Goal: Information Seeking & Learning: Learn about a topic

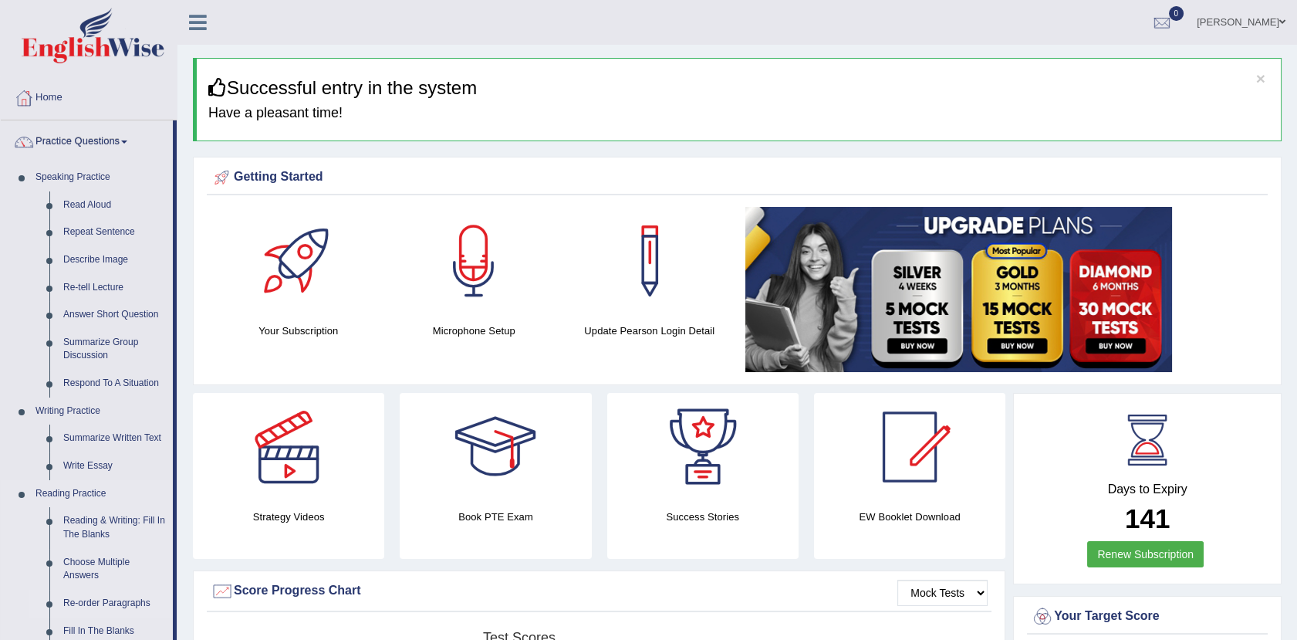
click at [96, 599] on link "Re-order Paragraphs" at bounding box center [114, 604] width 117 height 28
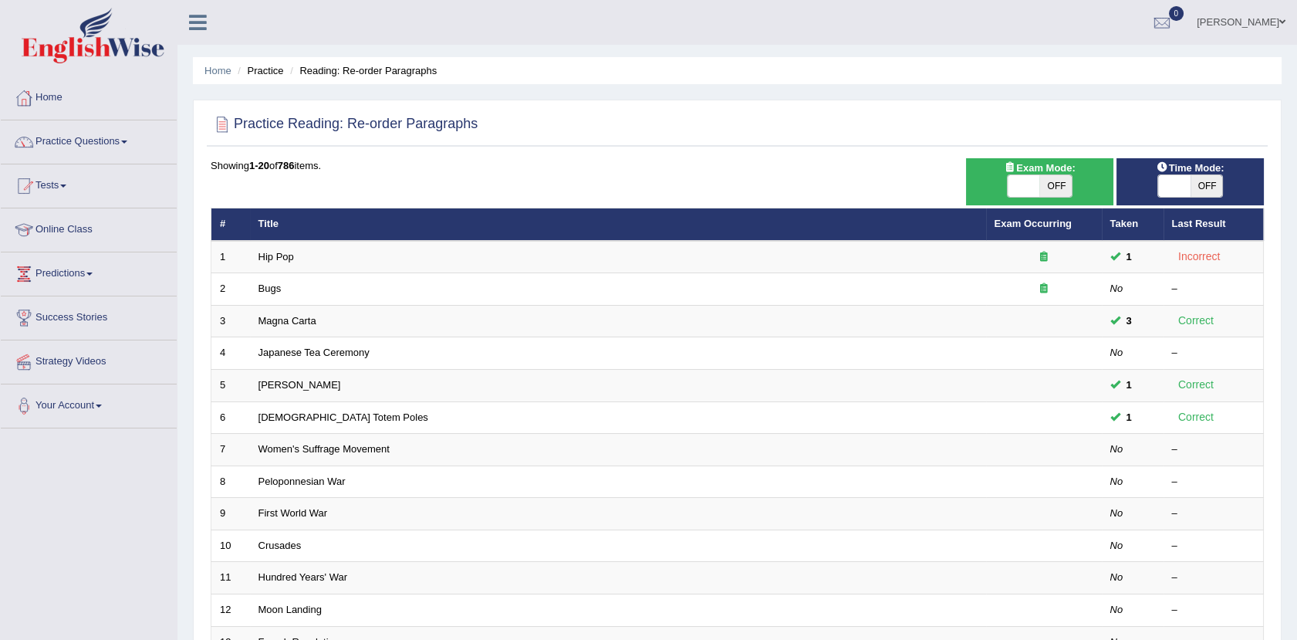
click at [276, 251] on link "Hip Pop" at bounding box center [277, 257] width 36 height 12
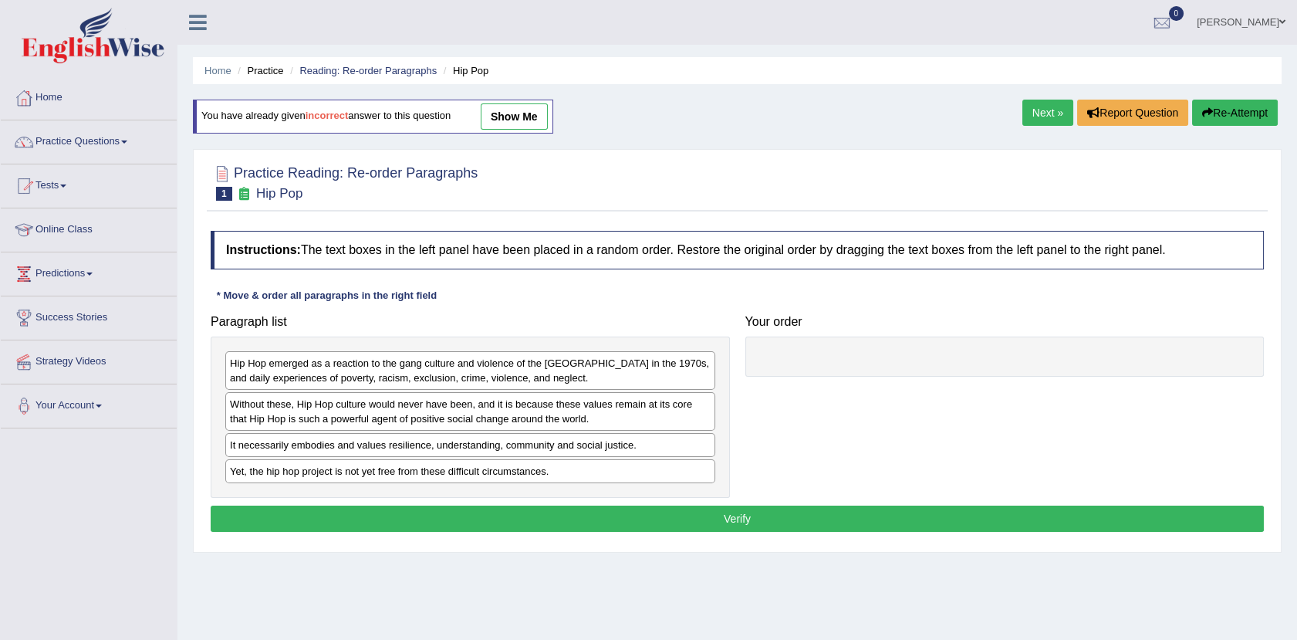
click at [515, 118] on link "show me" at bounding box center [514, 116] width 67 height 26
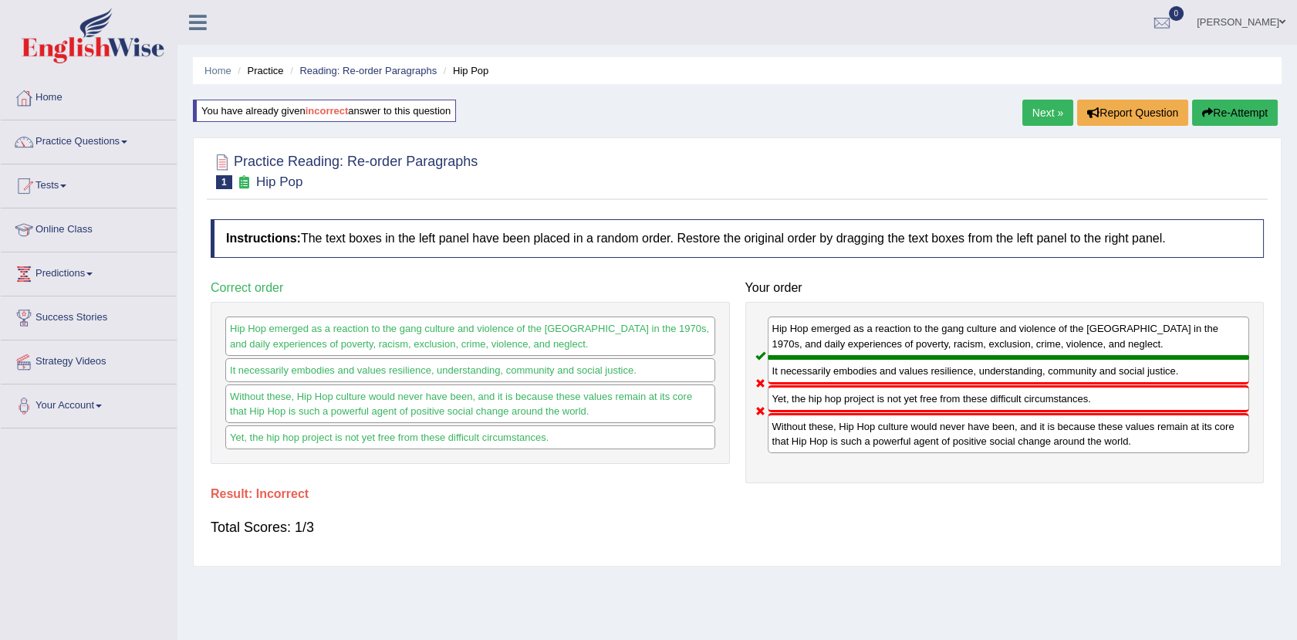
click at [1045, 107] on link "Next »" at bounding box center [1048, 113] width 51 height 26
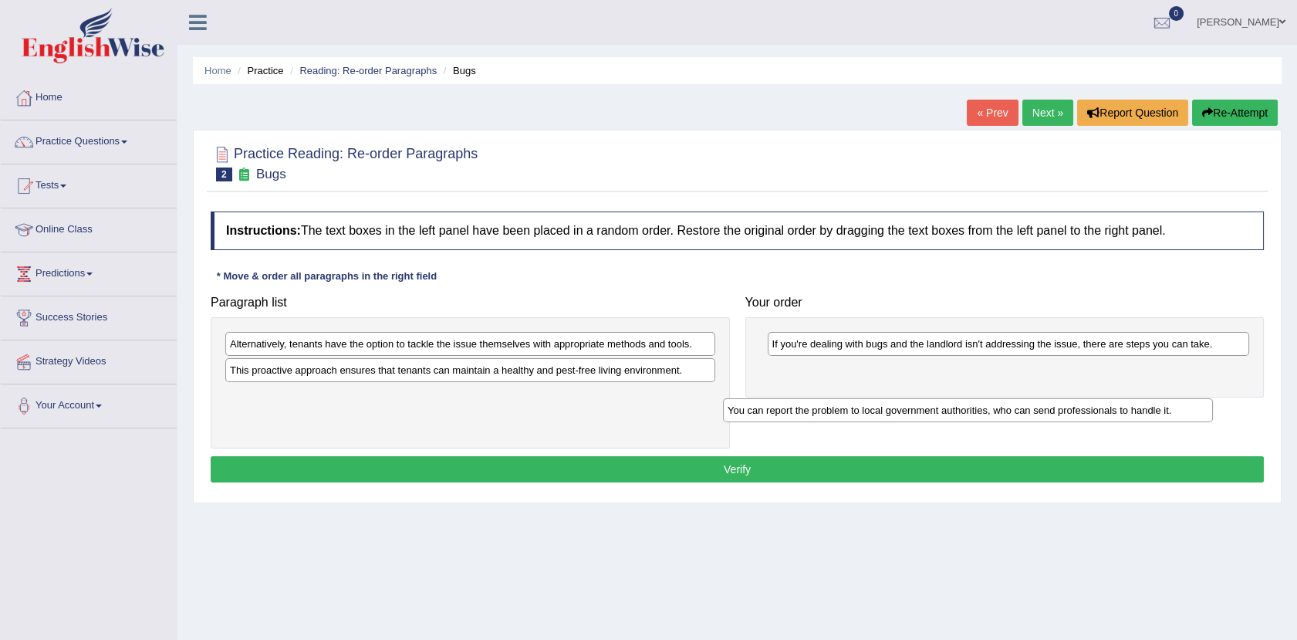
drag, startPoint x: 654, startPoint y: 330, endPoint x: 1150, endPoint y: 401, distance: 500.4
click at [1150, 401] on div "You can report the problem to local government authorities, who can send profes…" at bounding box center [968, 410] width 490 height 24
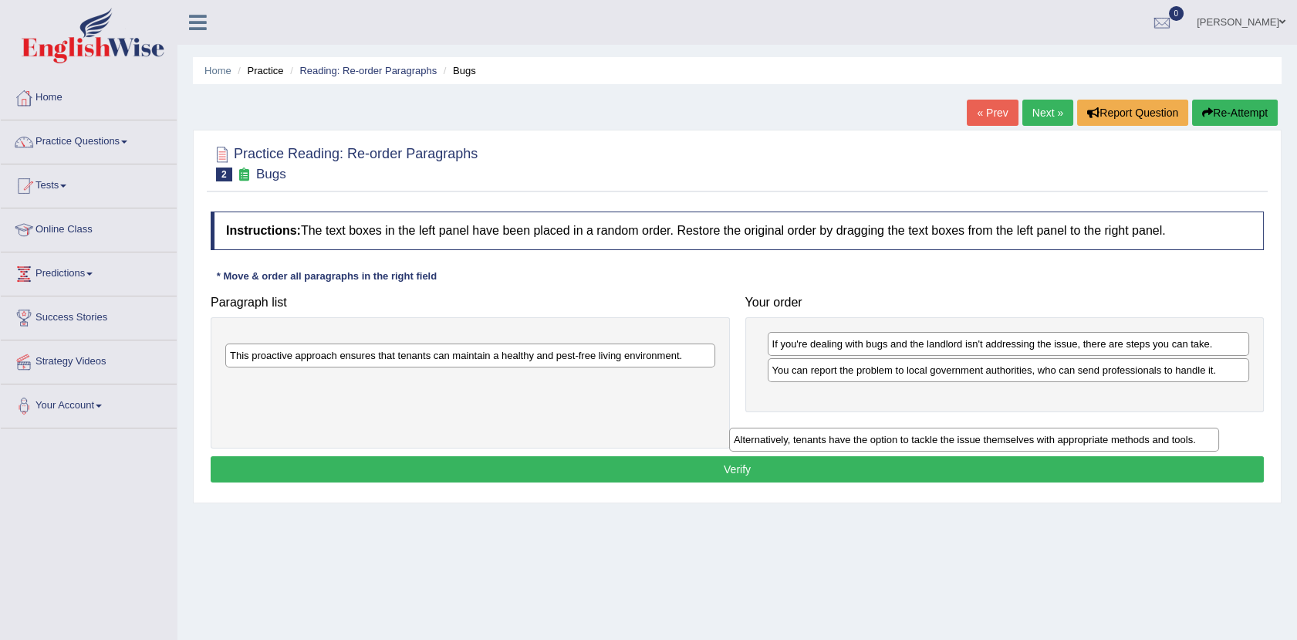
drag, startPoint x: 648, startPoint y: 339, endPoint x: 1171, endPoint y: 422, distance: 529.1
click at [1171, 428] on div "Alternatively, tenants have the option to tackle the issue themselves with appr…" at bounding box center [974, 440] width 490 height 24
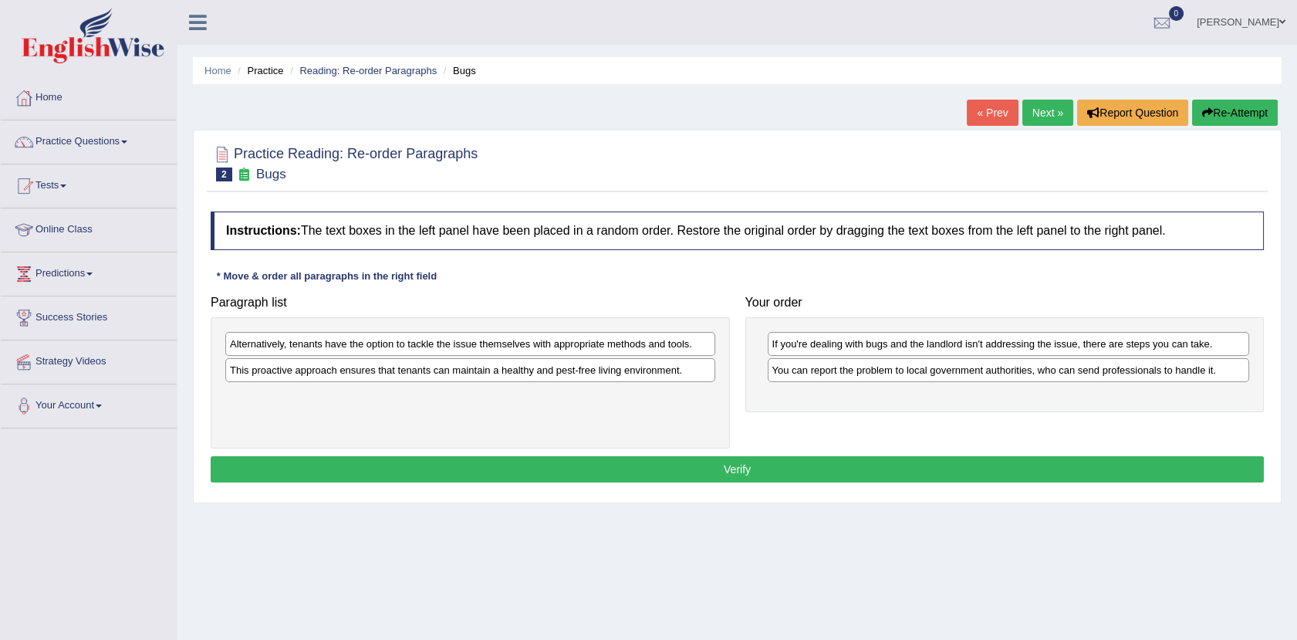
drag, startPoint x: 606, startPoint y: 356, endPoint x: 637, endPoint y: 364, distance: 31.8
click at [637, 364] on div "Alternatively, tenants have the option to tackle the issue themselves with appr…" at bounding box center [470, 383] width 519 height 132
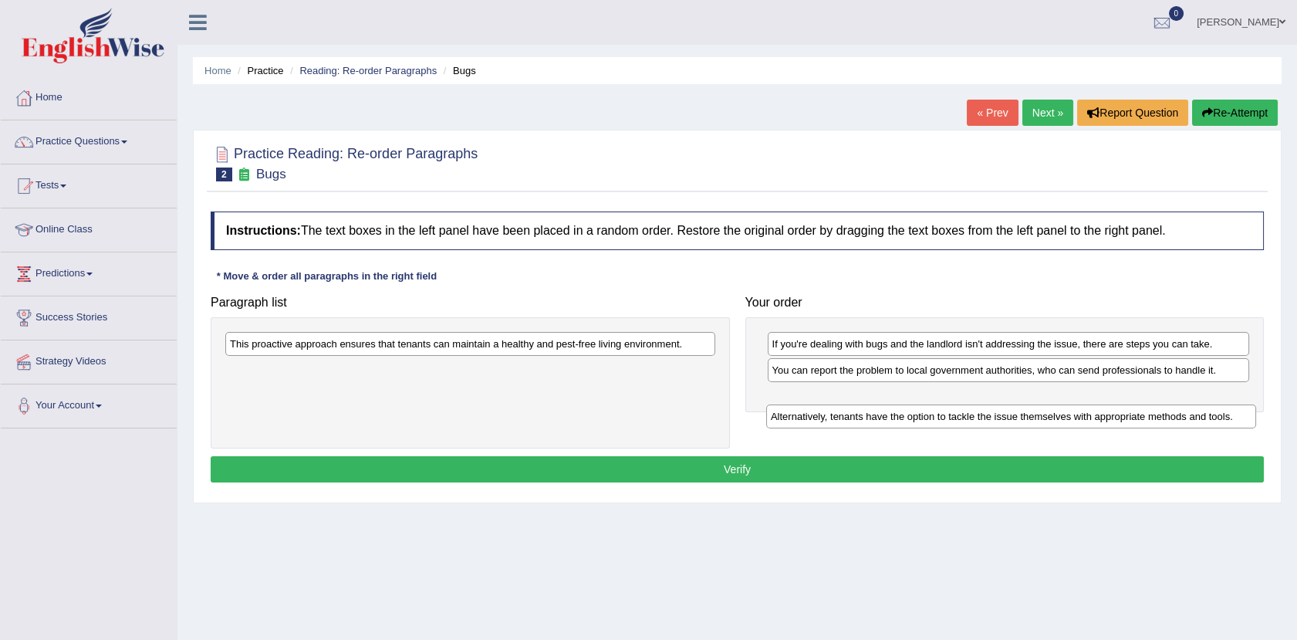
drag, startPoint x: 635, startPoint y: 350, endPoint x: 1180, endPoint y: 414, distance: 548.7
click at [1180, 414] on div "Alternatively, tenants have the option to tackle the issue themselves with appr…" at bounding box center [1011, 416] width 490 height 24
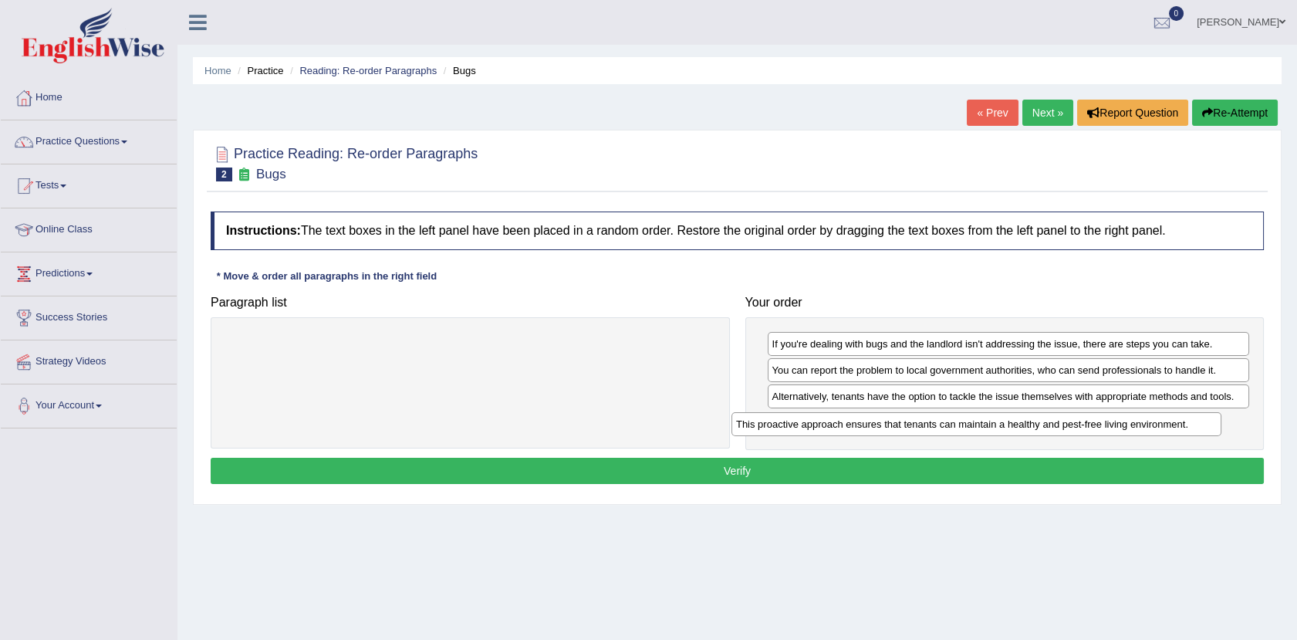
drag, startPoint x: 685, startPoint y: 341, endPoint x: 1207, endPoint y: 394, distance: 524.4
click at [1207, 412] on div "This proactive approach ensures that tenants can maintain a healthy and pest-fr…" at bounding box center [977, 424] width 490 height 24
drag, startPoint x: 1207, startPoint y: 394, endPoint x: 1206, endPoint y: 431, distance: 37.1
click at [1206, 431] on div "This proactive approach ensures that tenants can maintain a healthy and pest-fr…" at bounding box center [1009, 430] width 482 height 24
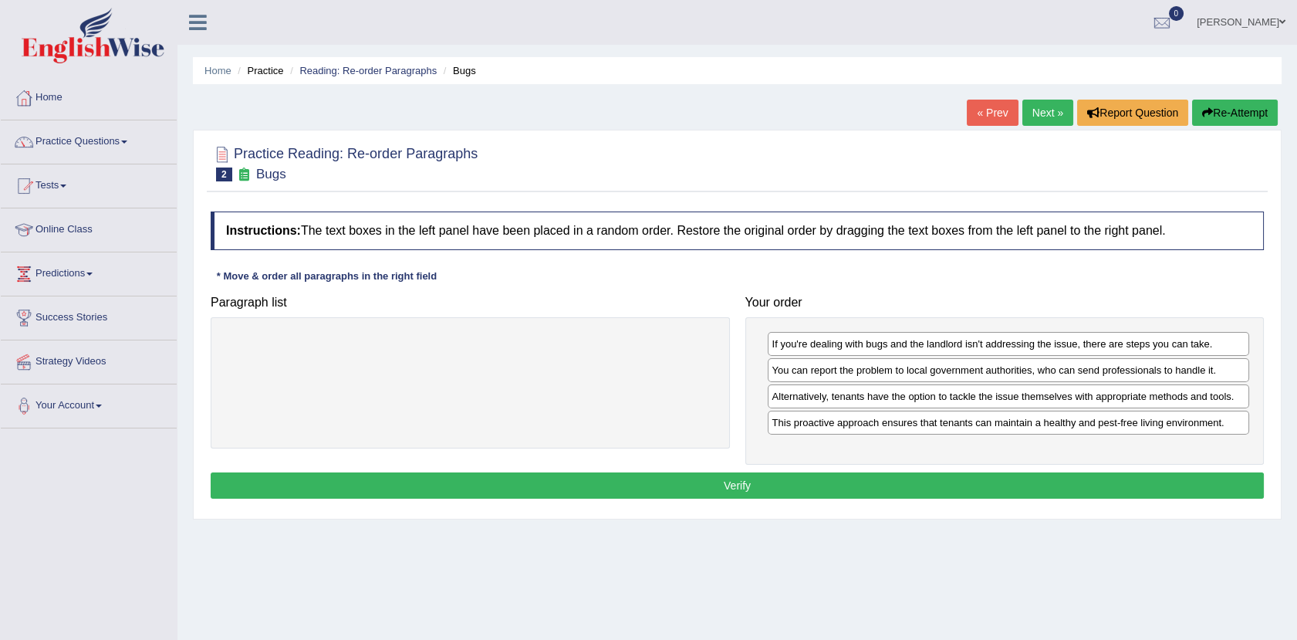
click at [1145, 479] on button "Verify" at bounding box center [737, 485] width 1053 height 26
